Goal: Check status: Check status

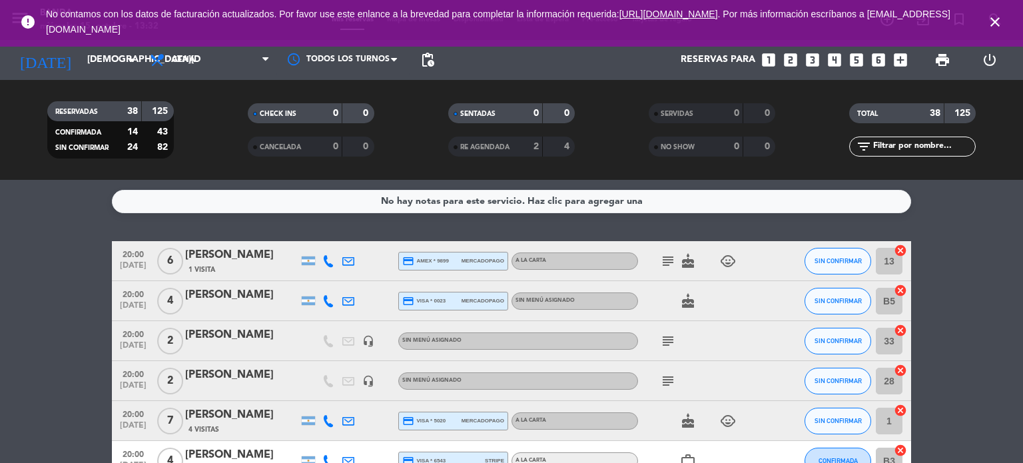
scroll to position [1374, 0]
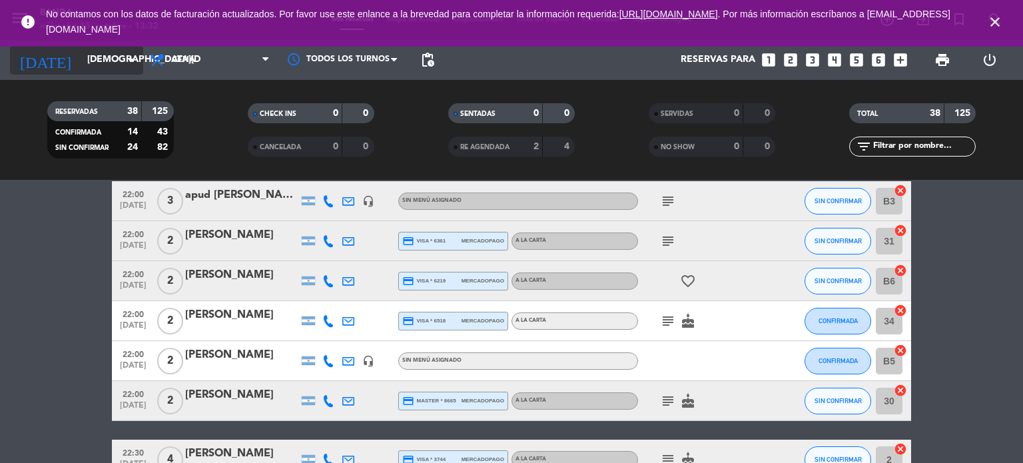
click at [113, 58] on input "[DEMOGRAPHIC_DATA][DATE]" at bounding box center [144, 60] width 127 height 24
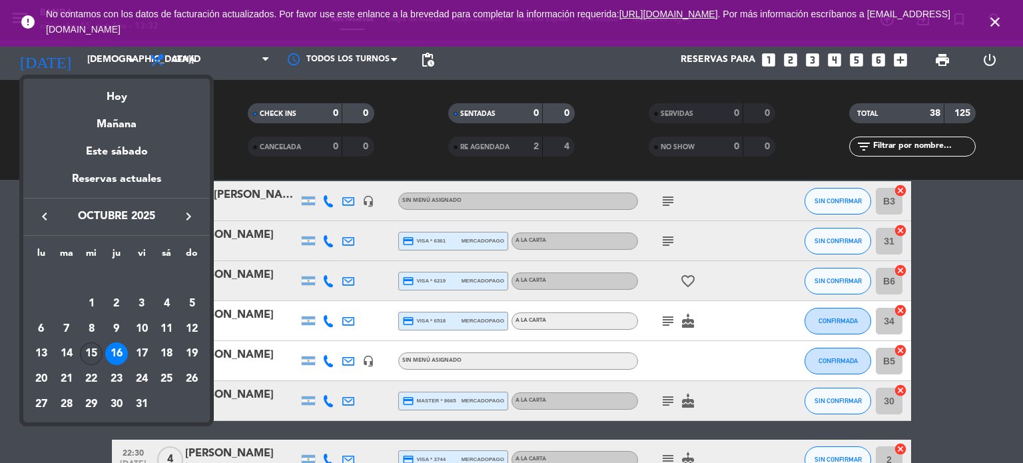
click at [89, 356] on div "15" at bounding box center [91, 353] width 23 height 23
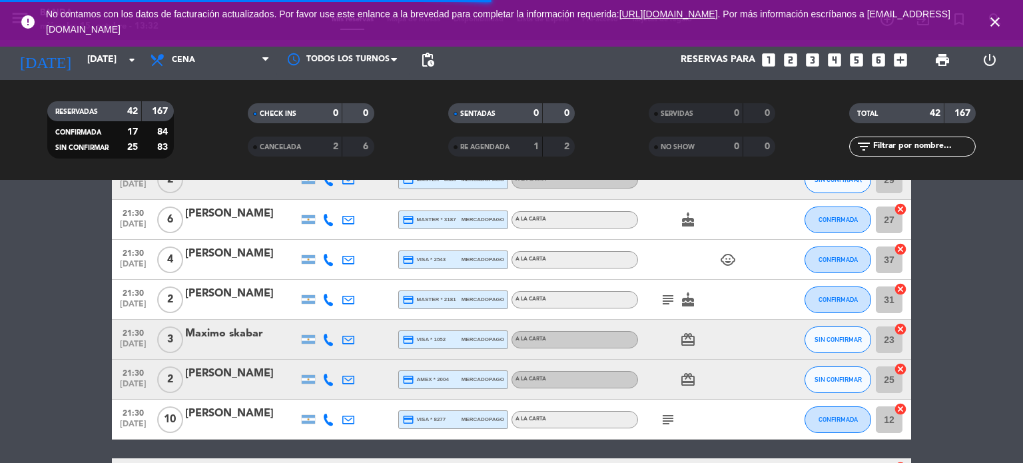
click at [190, 63] on span "Cena" at bounding box center [183, 59] width 23 height 9
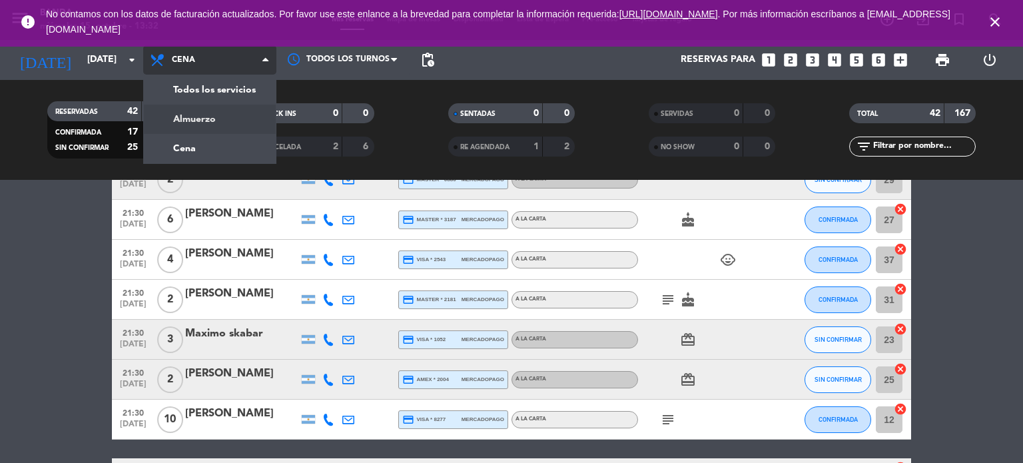
click at [185, 119] on div "menu Banda [DATE] 15. octubre - 13:32 Mis reservas Mapa de mesas Disponibilidad…" at bounding box center [511, 90] width 1023 height 180
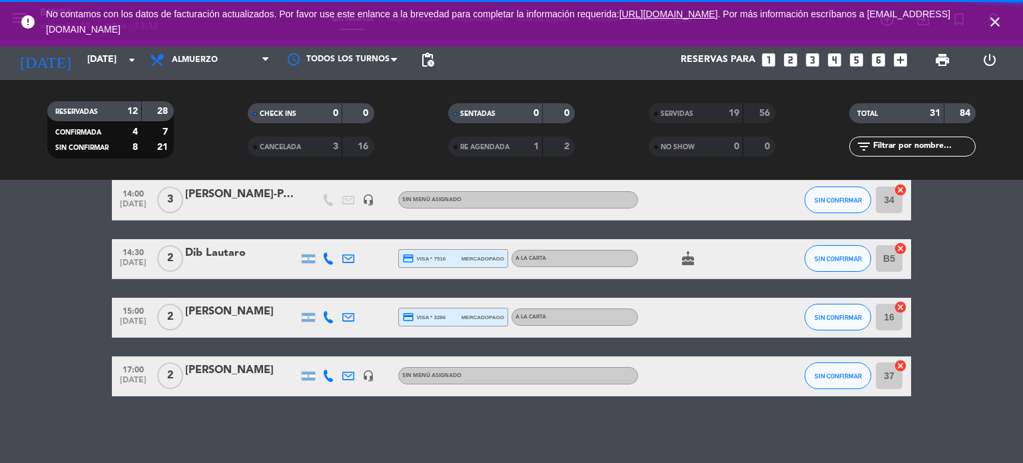
scroll to position [532, 0]
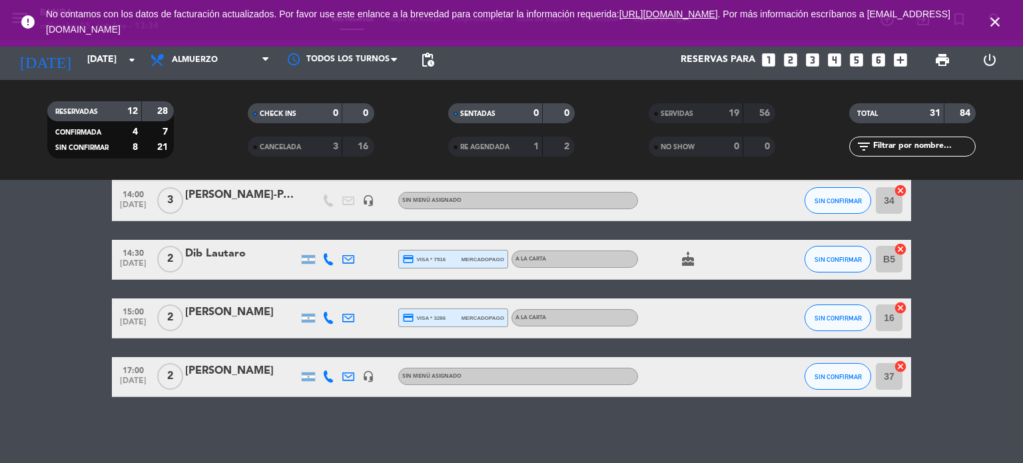
click at [992, 25] on icon "close" at bounding box center [995, 22] width 16 height 16
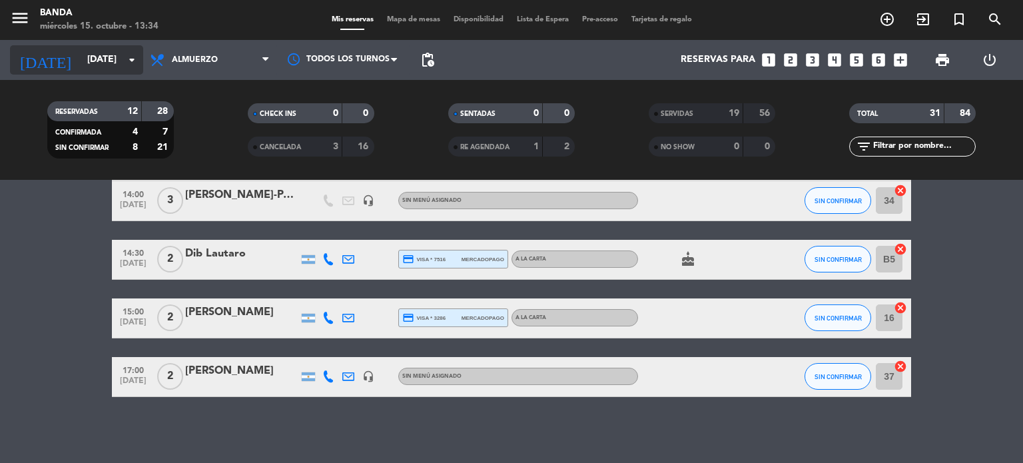
click at [99, 71] on input "[DATE]" at bounding box center [144, 60] width 127 height 24
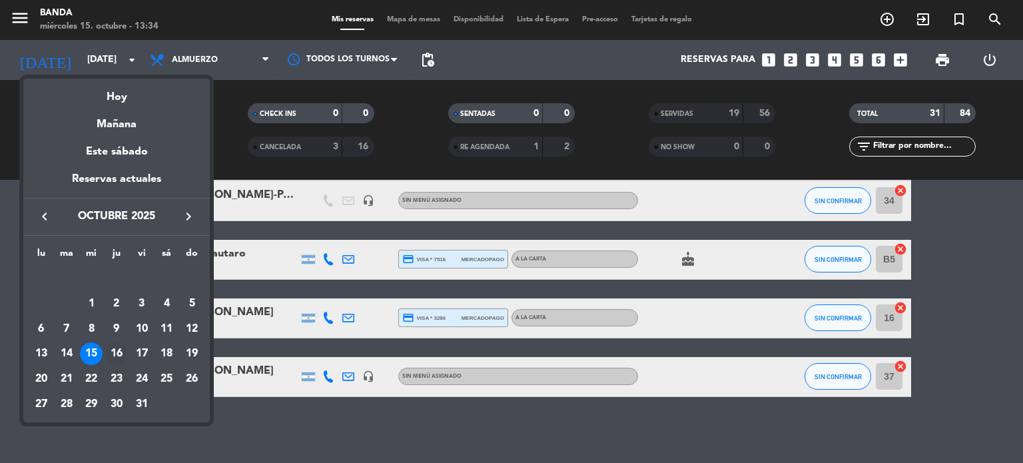
click at [119, 352] on div "16" at bounding box center [116, 353] width 23 height 23
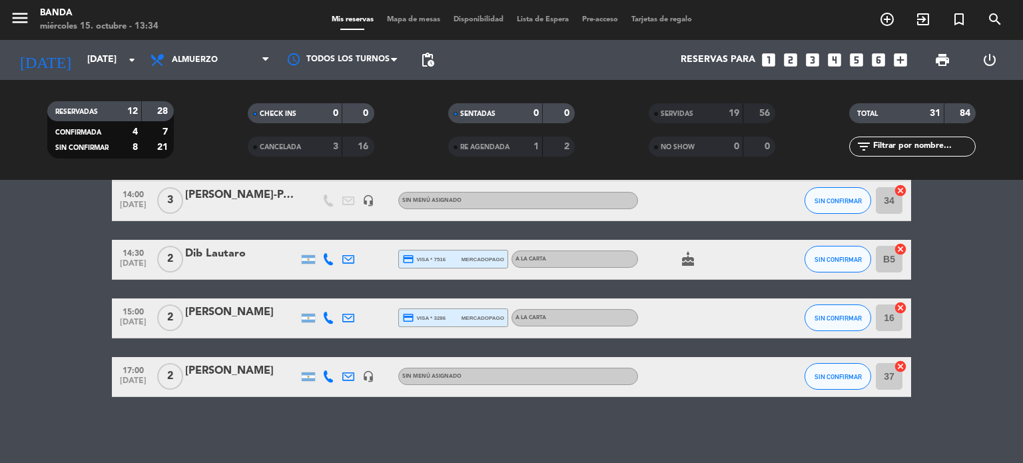
type input "[DEMOGRAPHIC_DATA][DATE]"
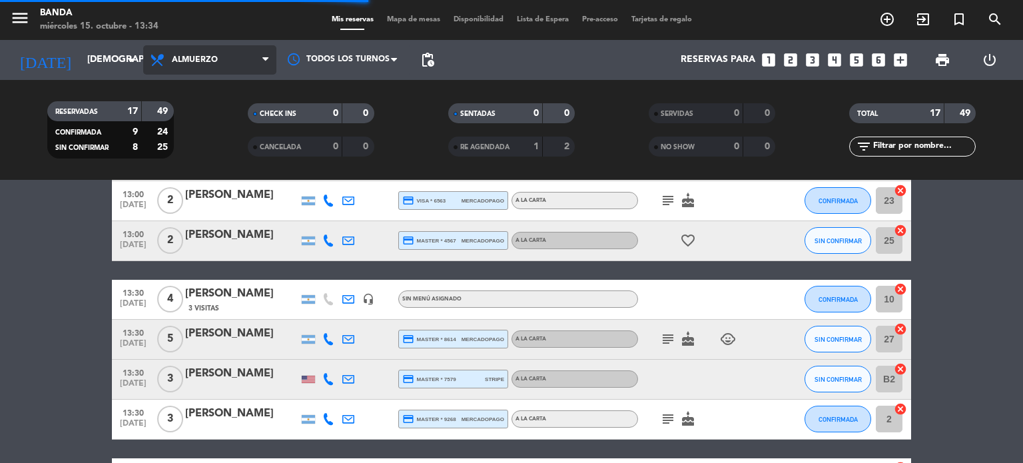
scroll to position [751, 0]
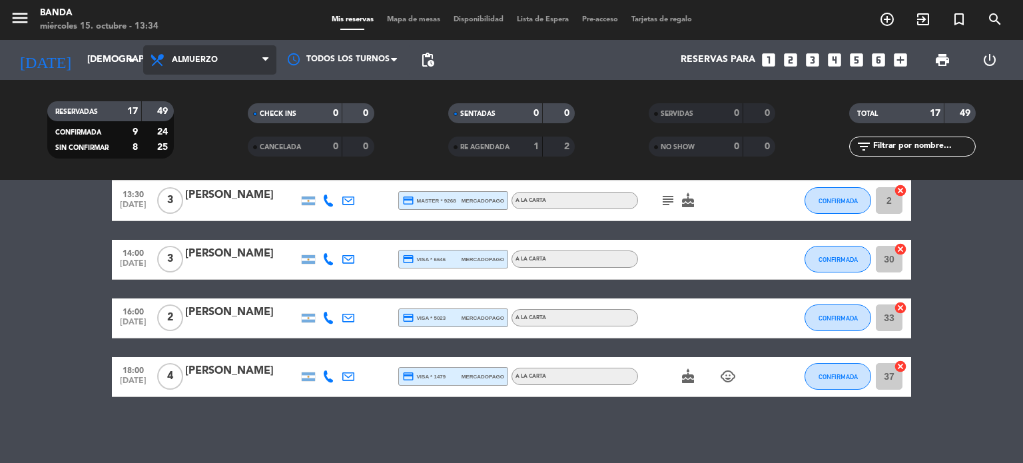
click at [178, 63] on span "Almuerzo" at bounding box center [195, 59] width 46 height 9
click at [174, 151] on div "menu Banda [DATE] 15. octubre - 13:34 Mis reservas Mapa de mesas Disponibilidad…" at bounding box center [511, 90] width 1023 height 180
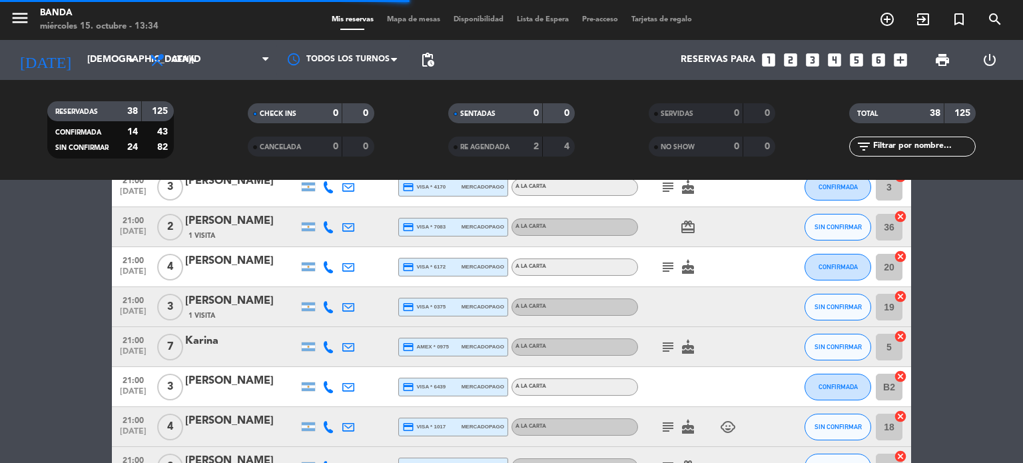
scroll to position [1374, 0]
